Goal: Entertainment & Leisure: Browse casually

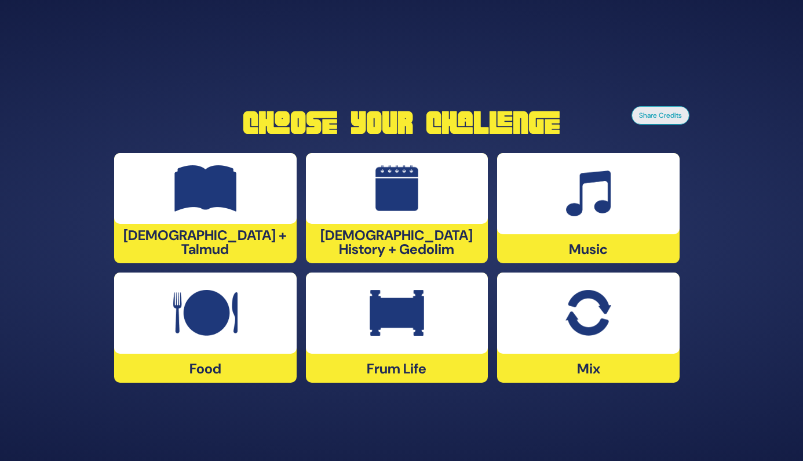
click at [232, 327] on img at bounding box center [205, 313] width 64 height 46
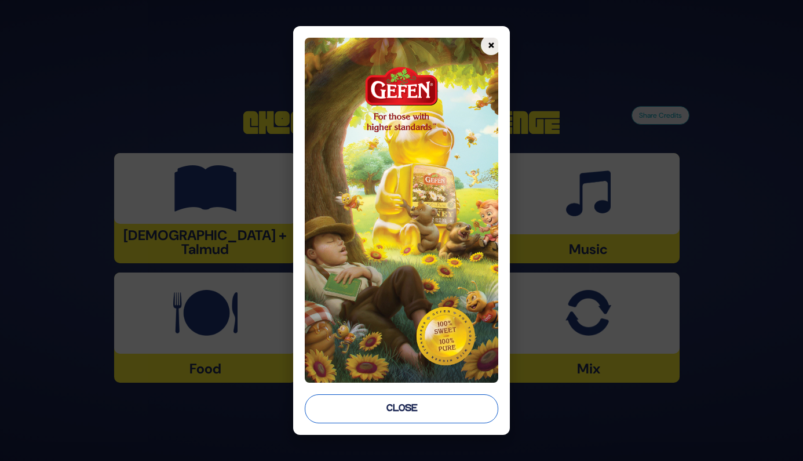
click at [441, 416] on button "Close" at bounding box center [402, 408] width 194 height 29
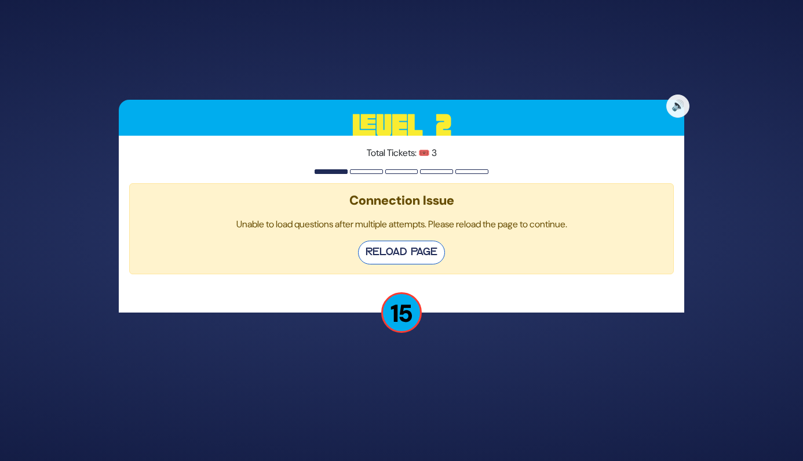
click at [404, 244] on button "Reload Page" at bounding box center [401, 252] width 87 height 24
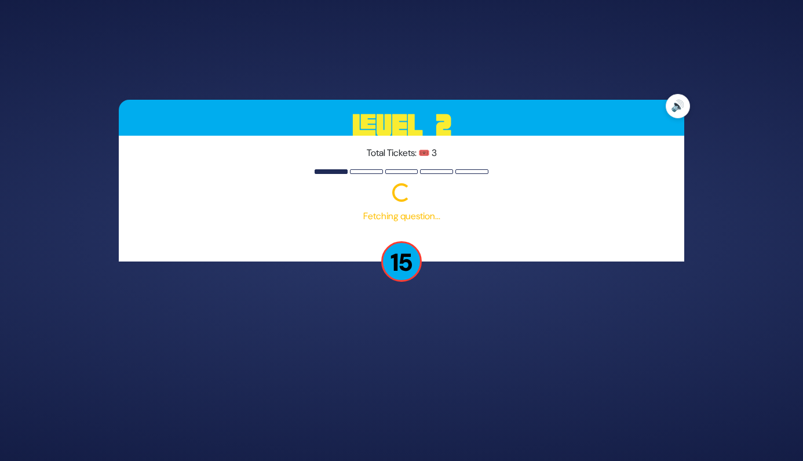
click at [678, 107] on button "🔊" at bounding box center [678, 106] width 24 height 24
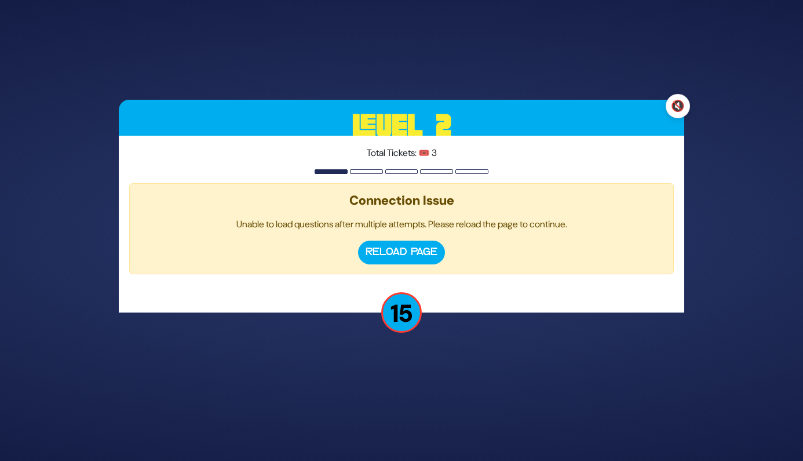
click at [678, 107] on button "🔇" at bounding box center [678, 106] width 24 height 24
click at [379, 253] on button "Reload Page" at bounding box center [401, 252] width 87 height 24
click at [393, 256] on button "Reload Page" at bounding box center [401, 252] width 87 height 24
click at [415, 257] on button "Reload Page" at bounding box center [401, 252] width 87 height 24
